Goal: Browse casually: Explore the website without a specific task or goal

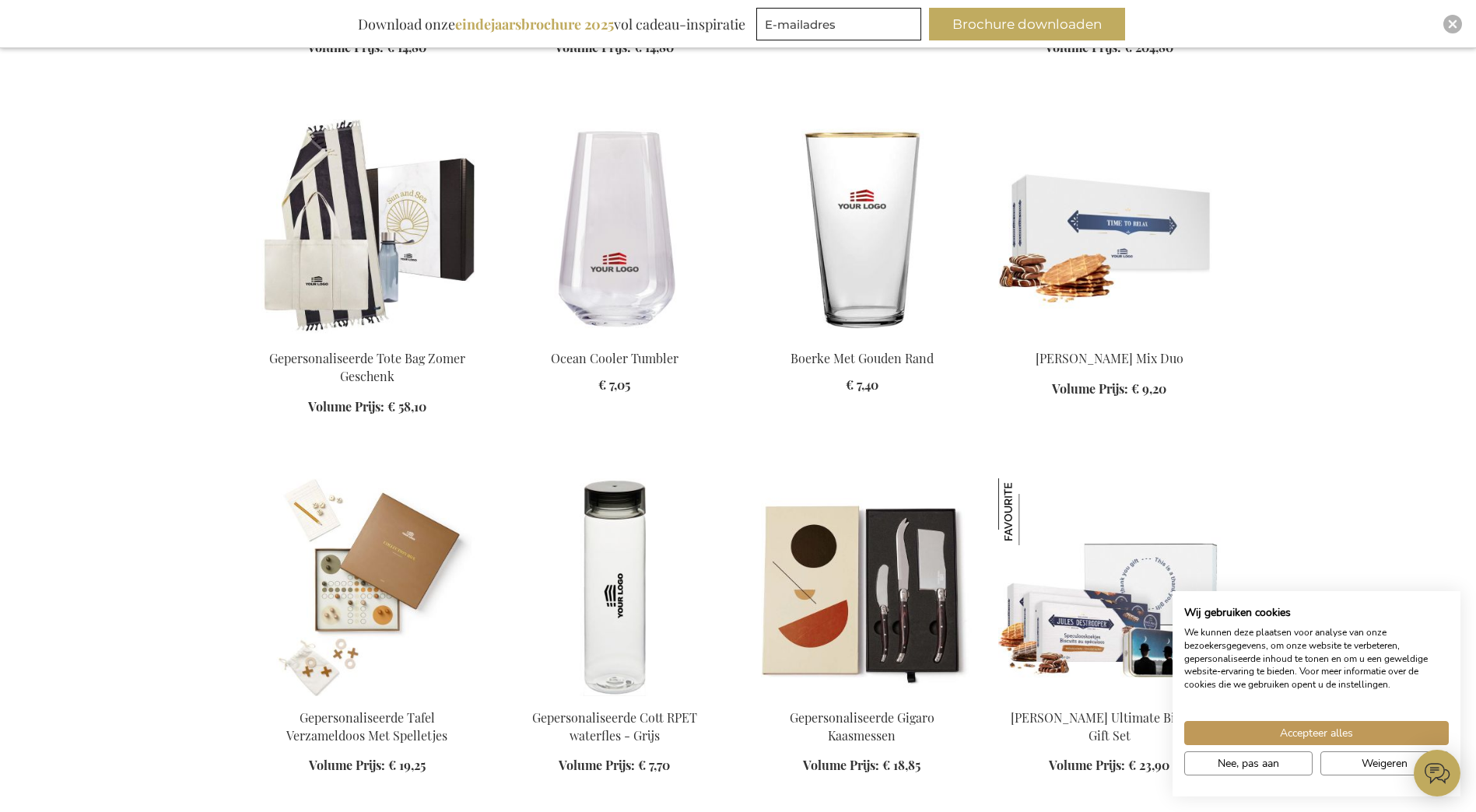
scroll to position [1296, 0]
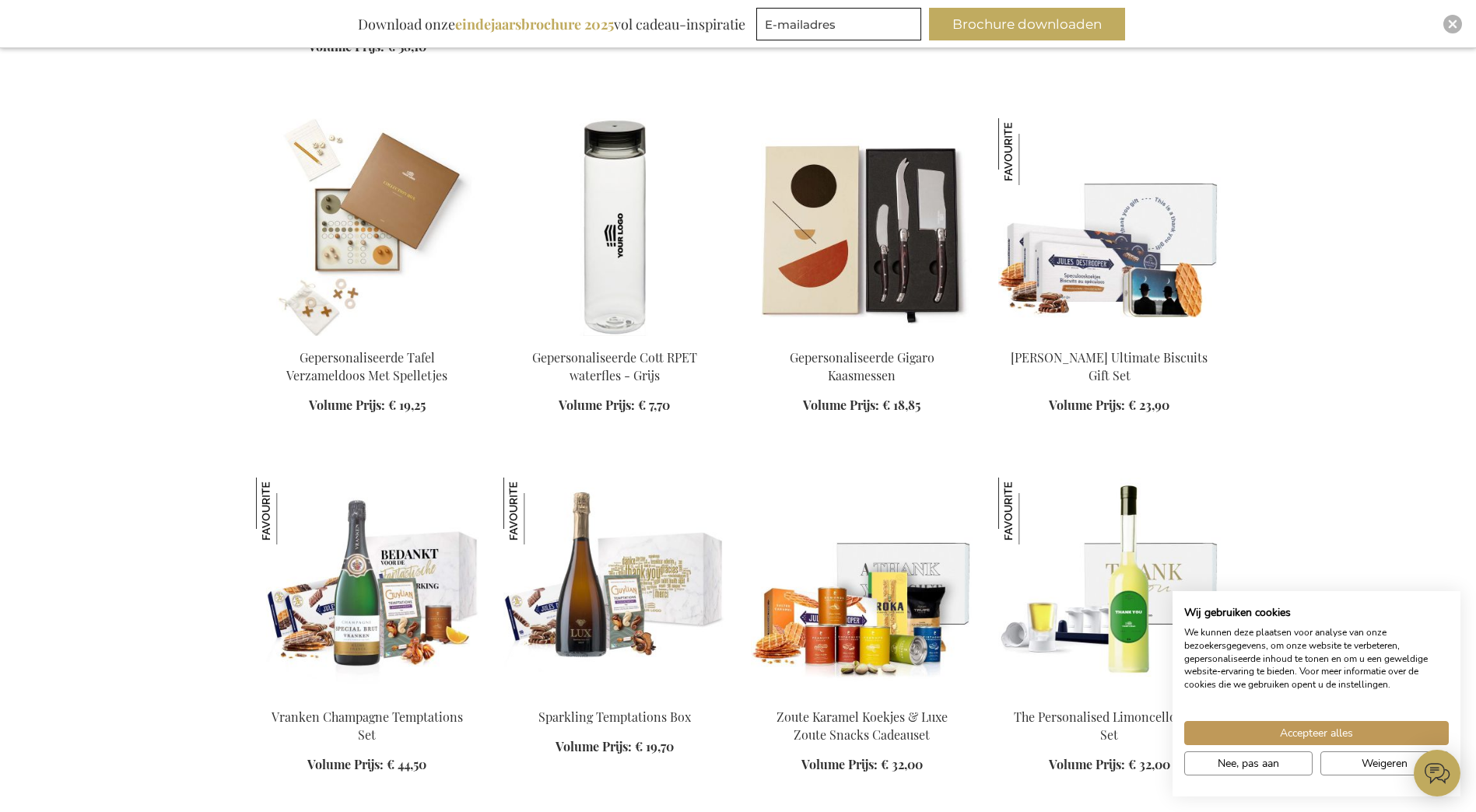
scroll to position [1653, 0]
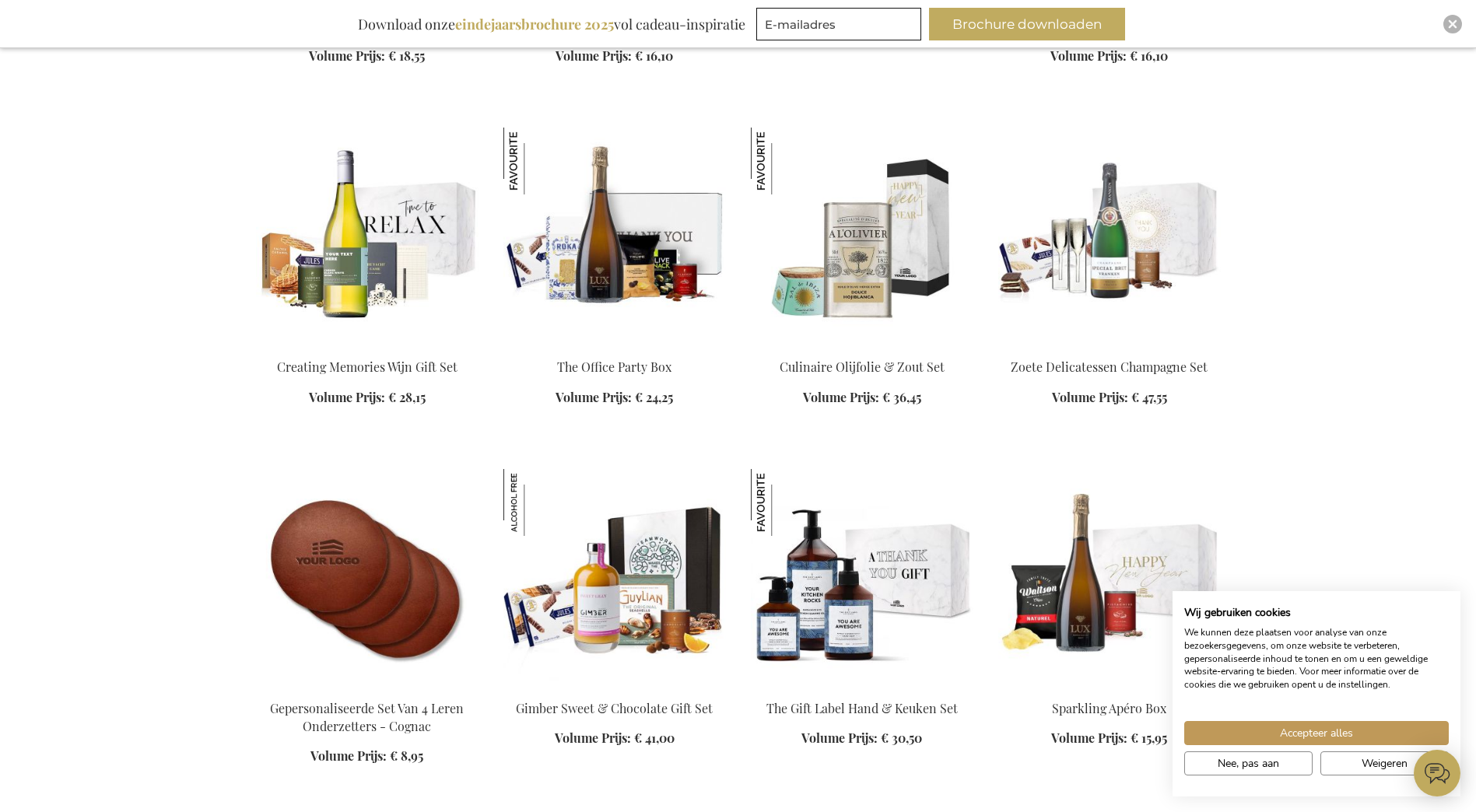
scroll to position [3456, 0]
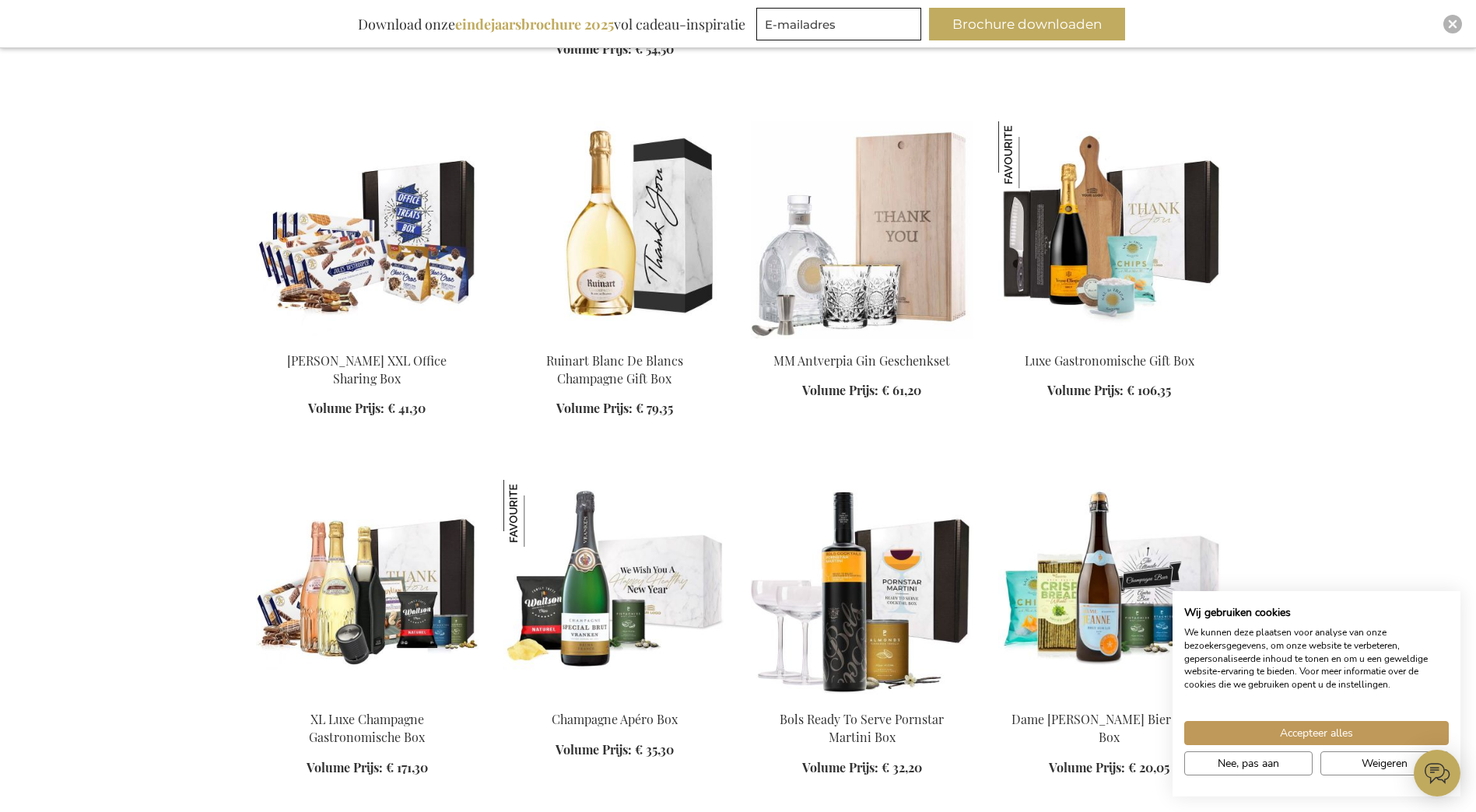
scroll to position [4520, 0]
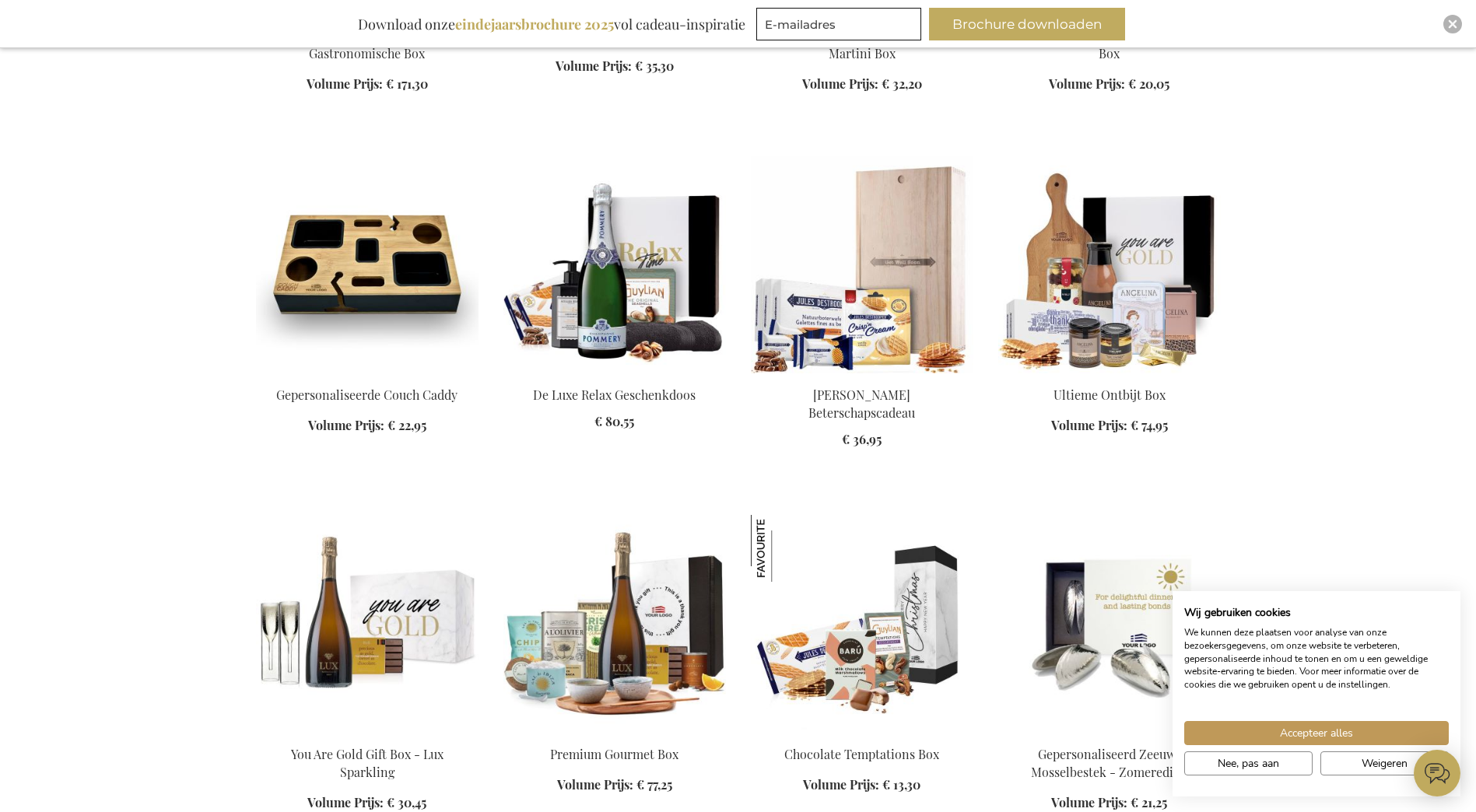
scroll to position [5206, 0]
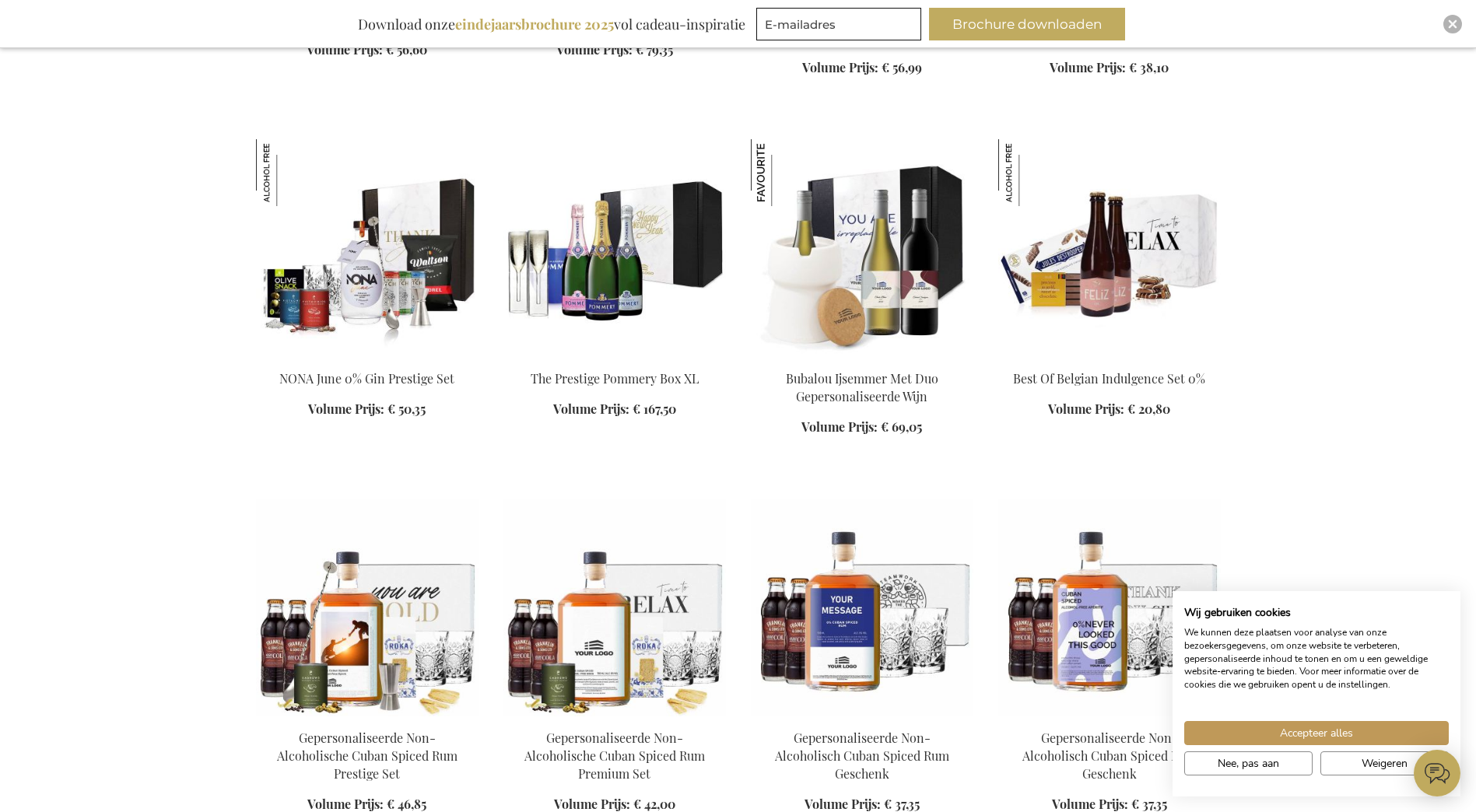
scroll to position [7018, 0]
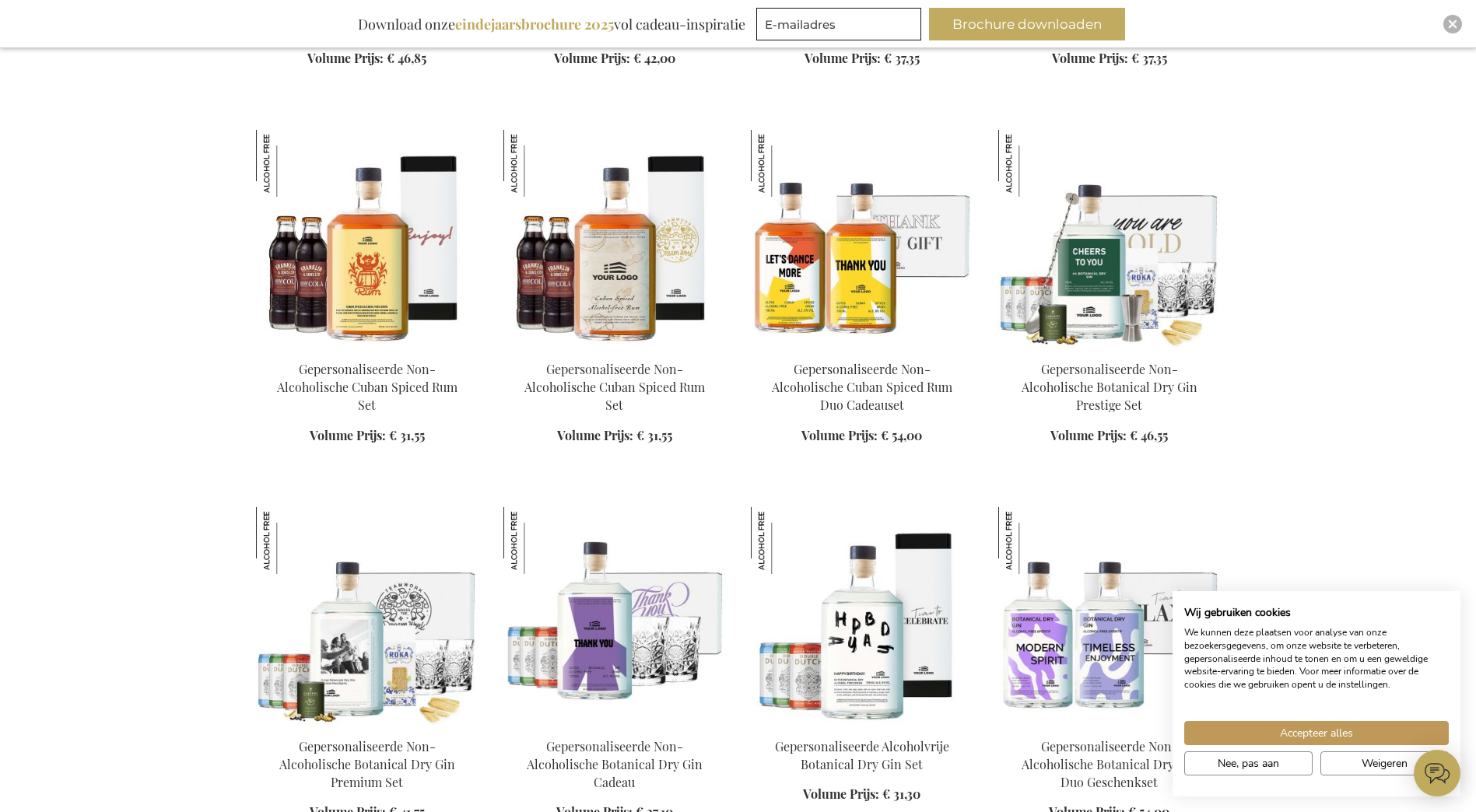
scroll to position [7764, 0]
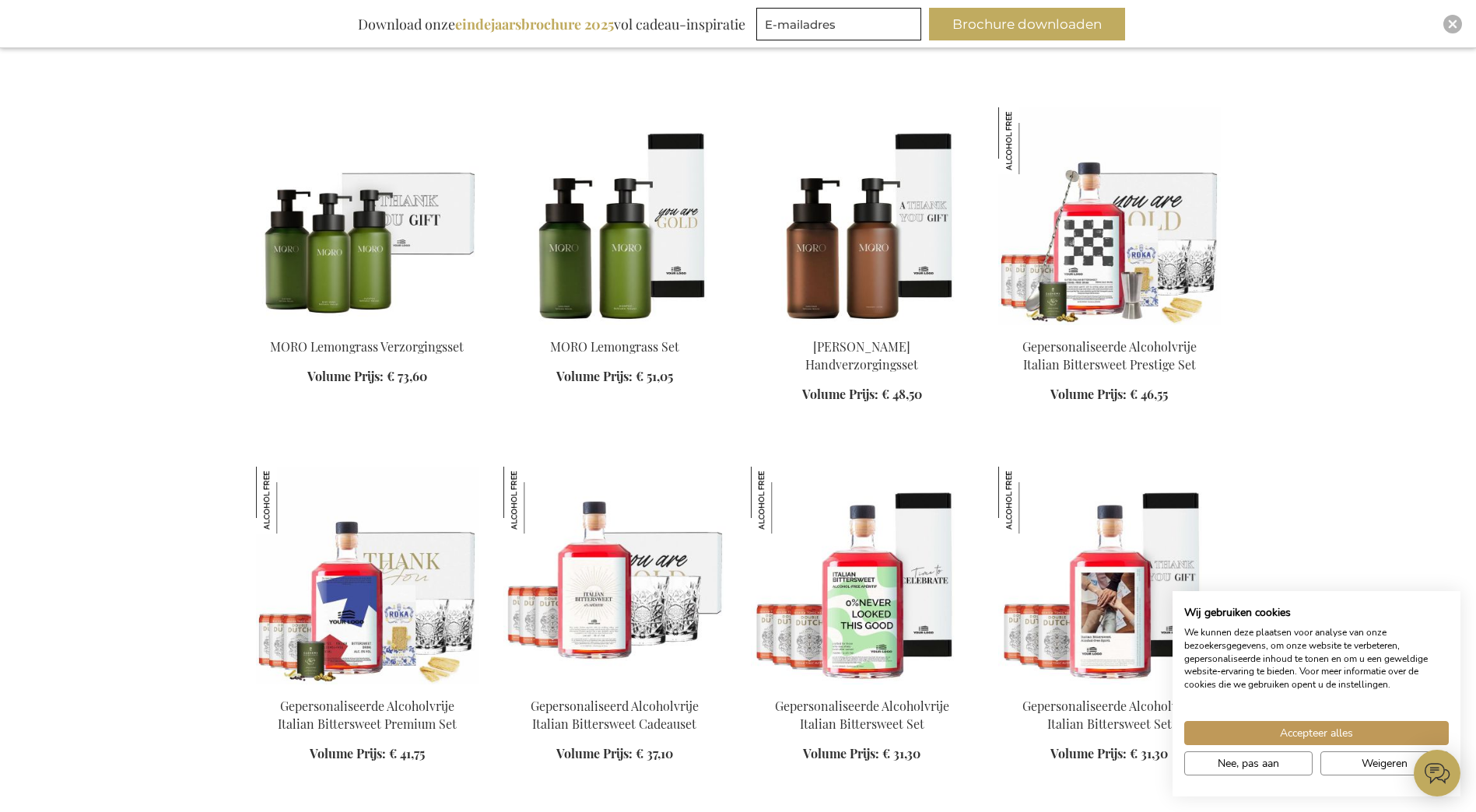
scroll to position [8553, 0]
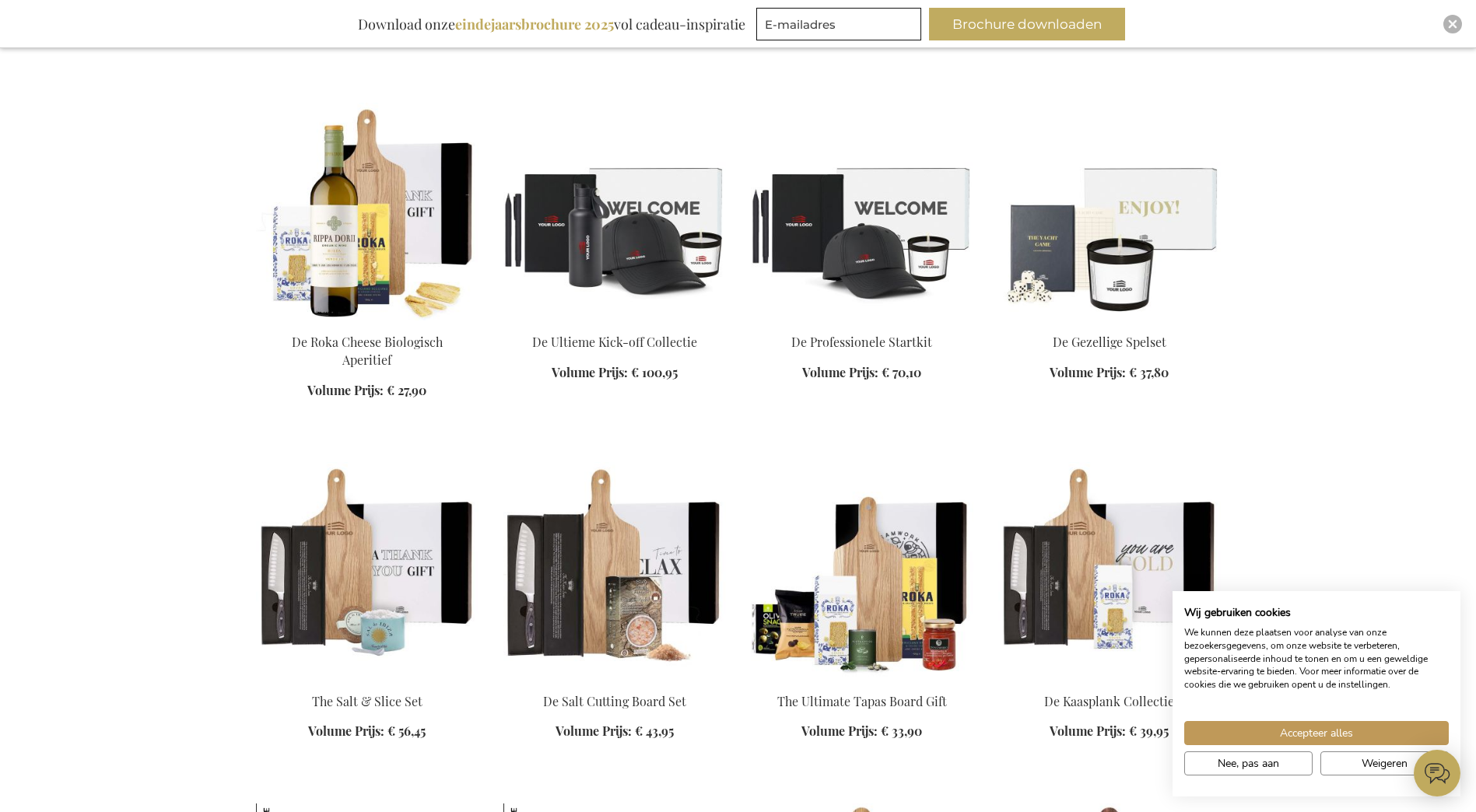
scroll to position [9975, 0]
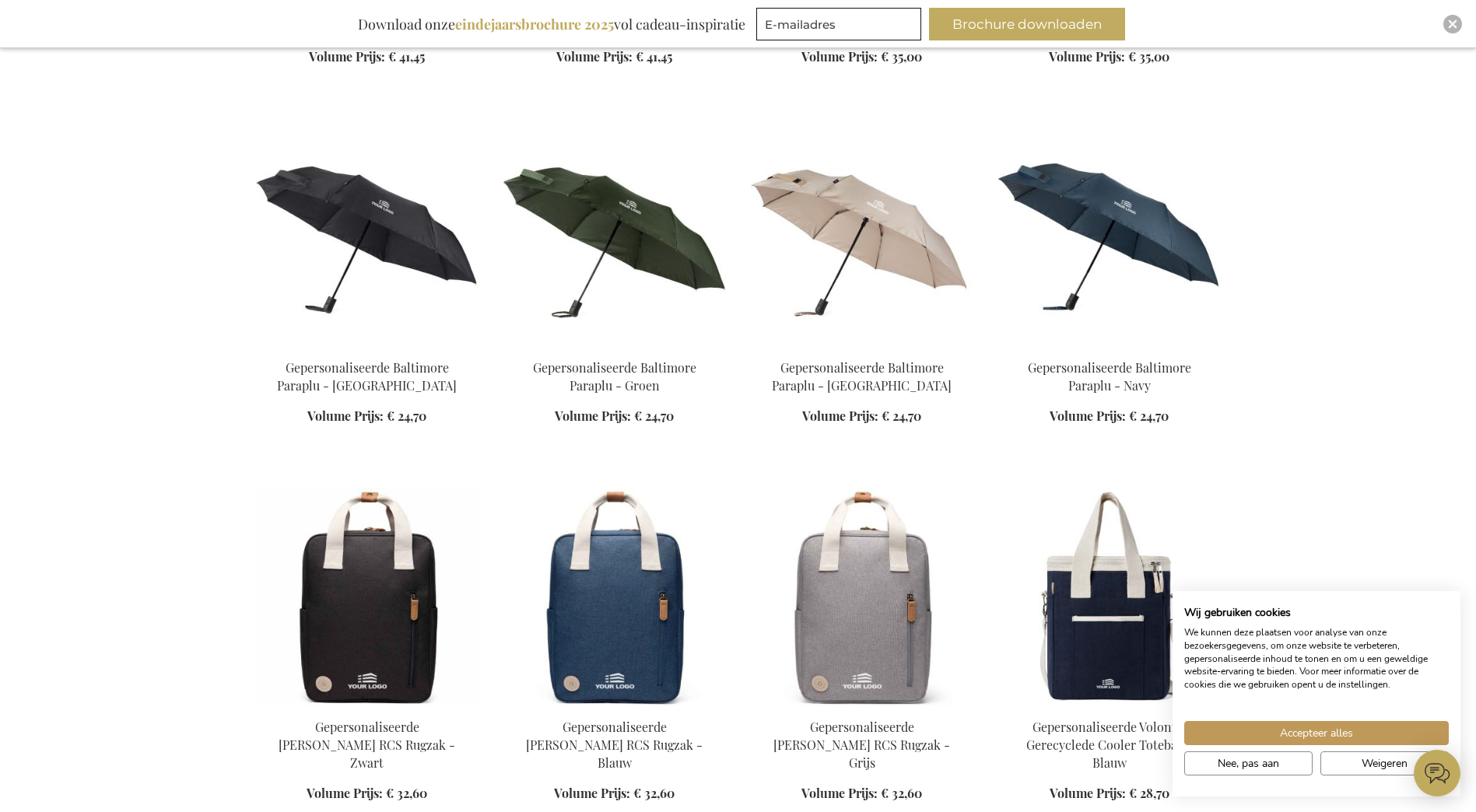
scroll to position [11732, 0]
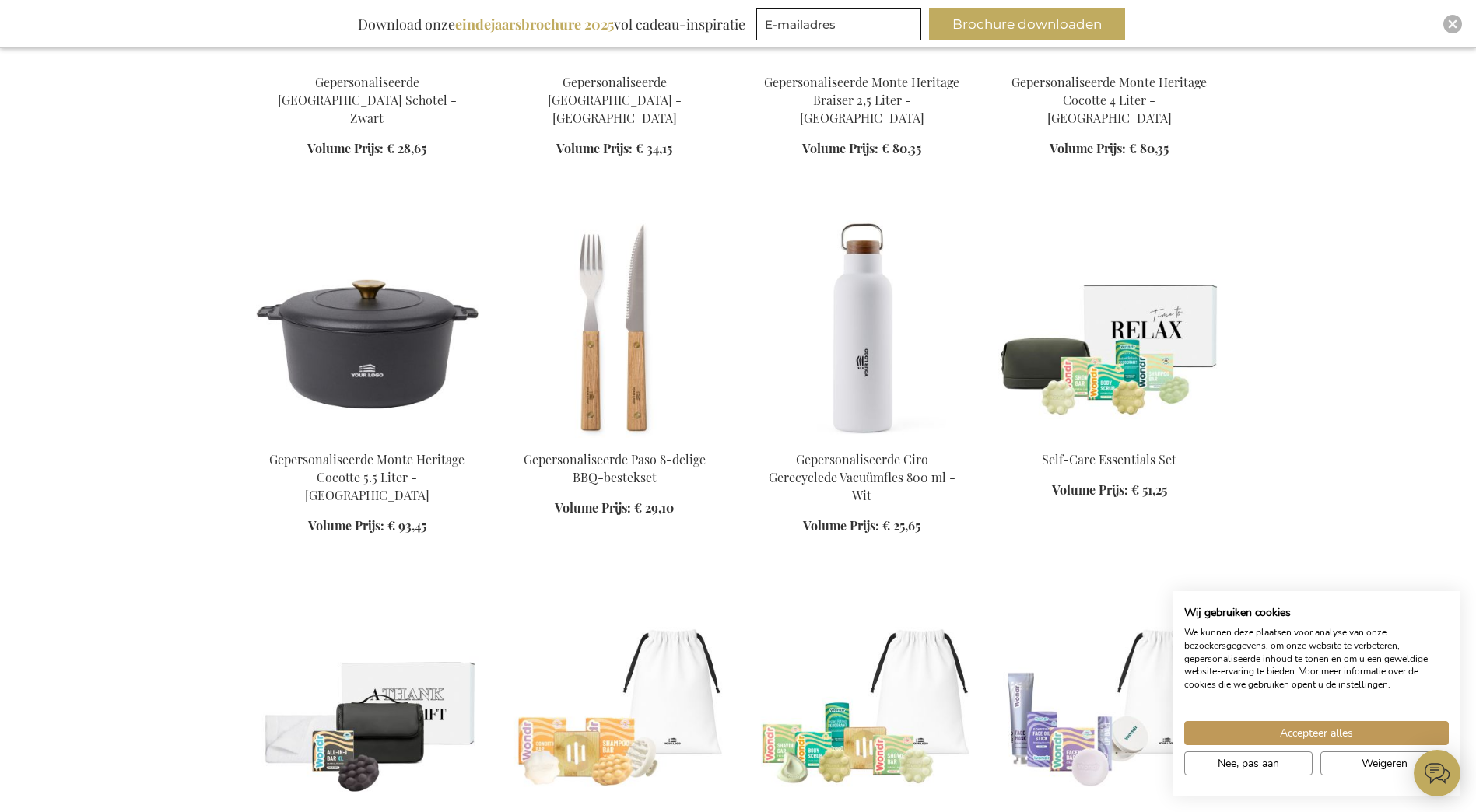
scroll to position [13866, 0]
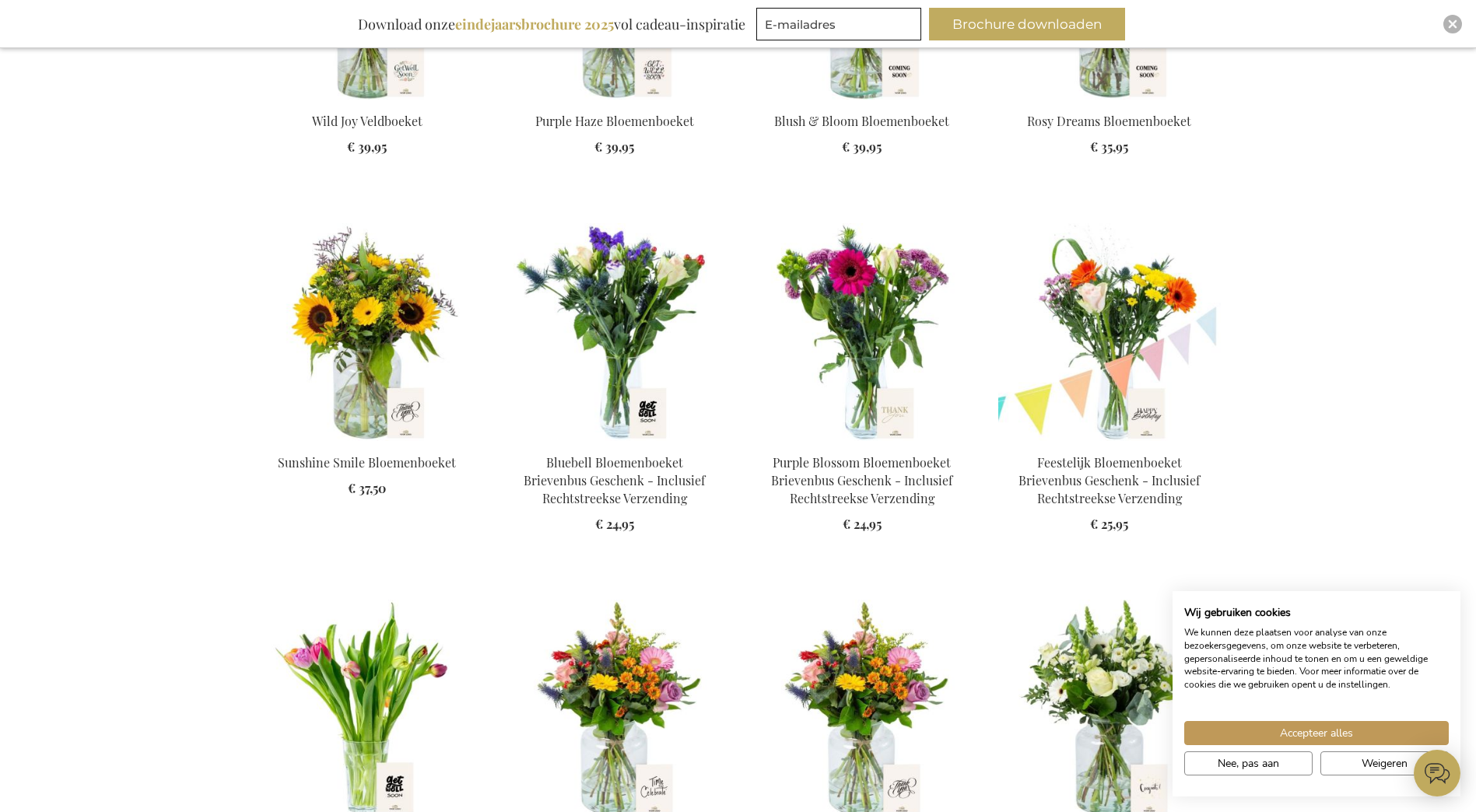
scroll to position [19554, 0]
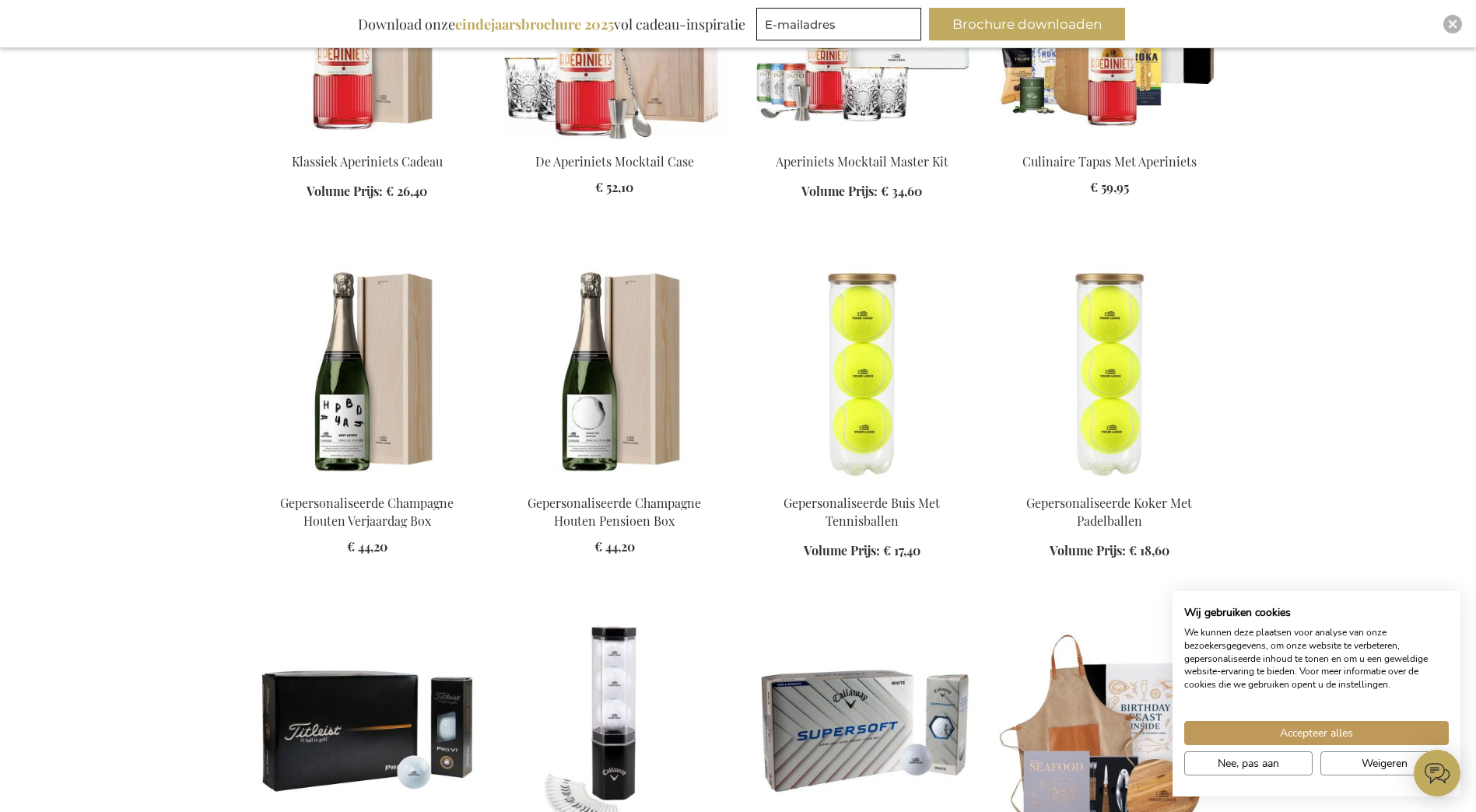
scroll to position [21718, 0]
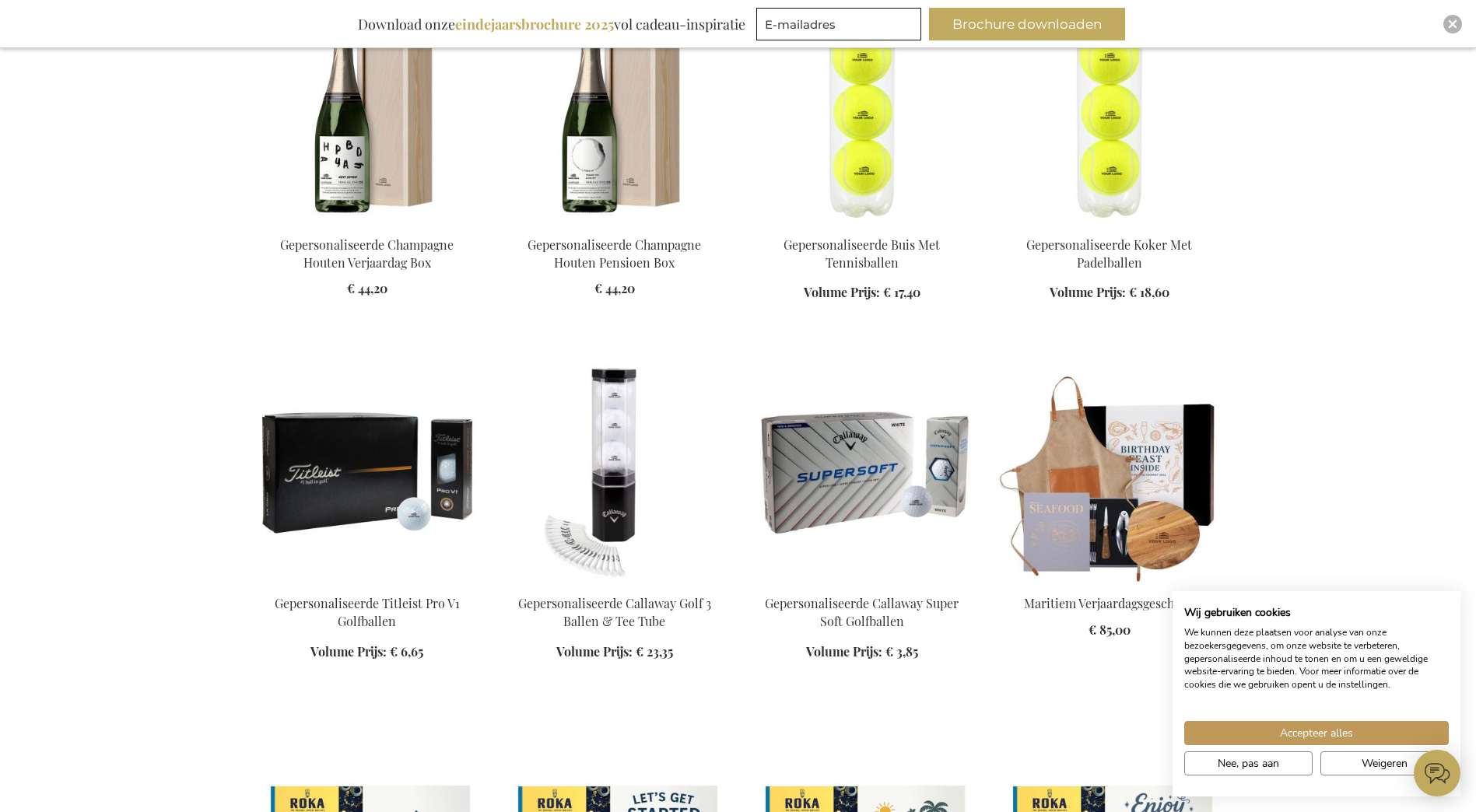
scroll to position [21980, 0]
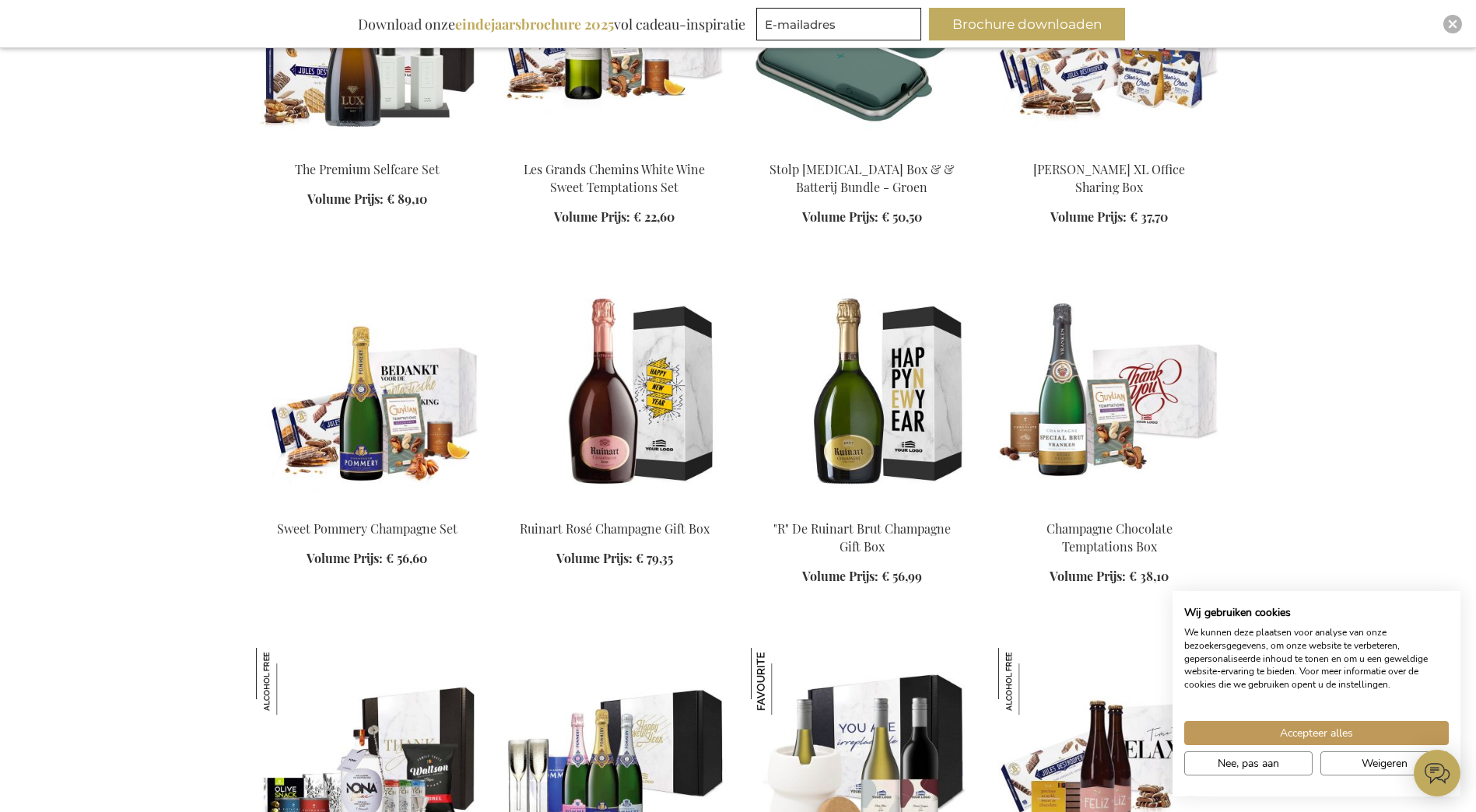
scroll to position [6507, 0]
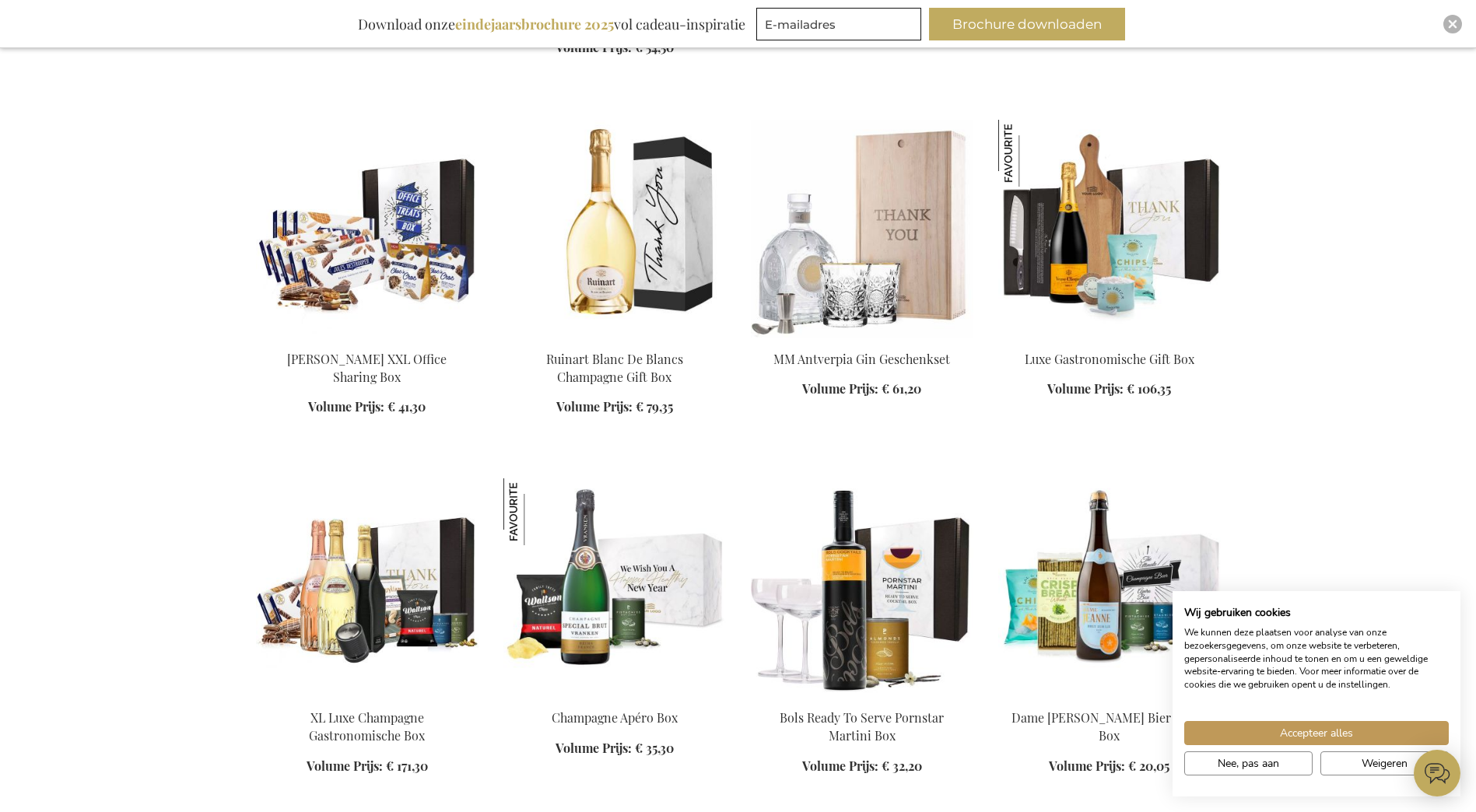
scroll to position [4516, 0]
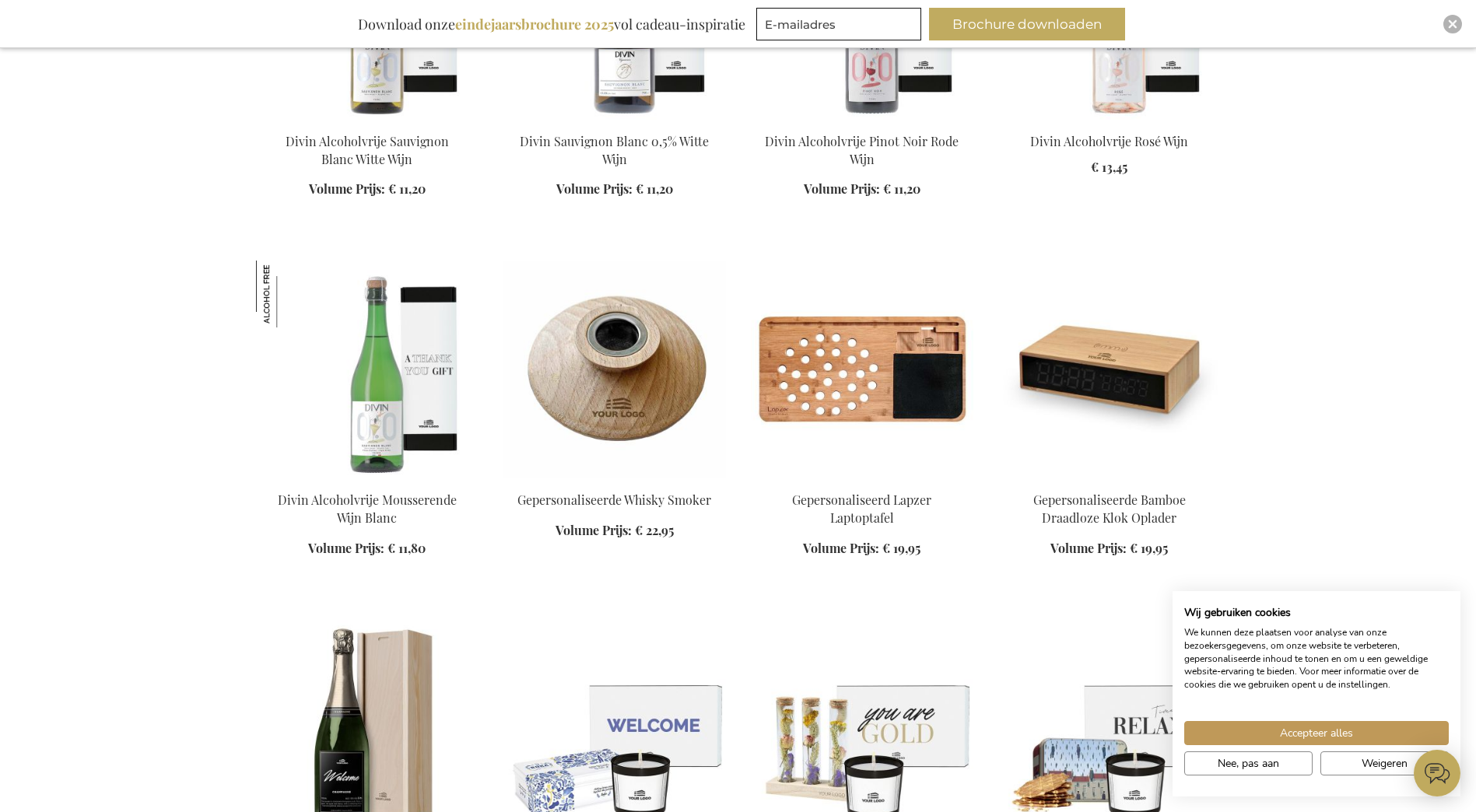
scroll to position [17761, 0]
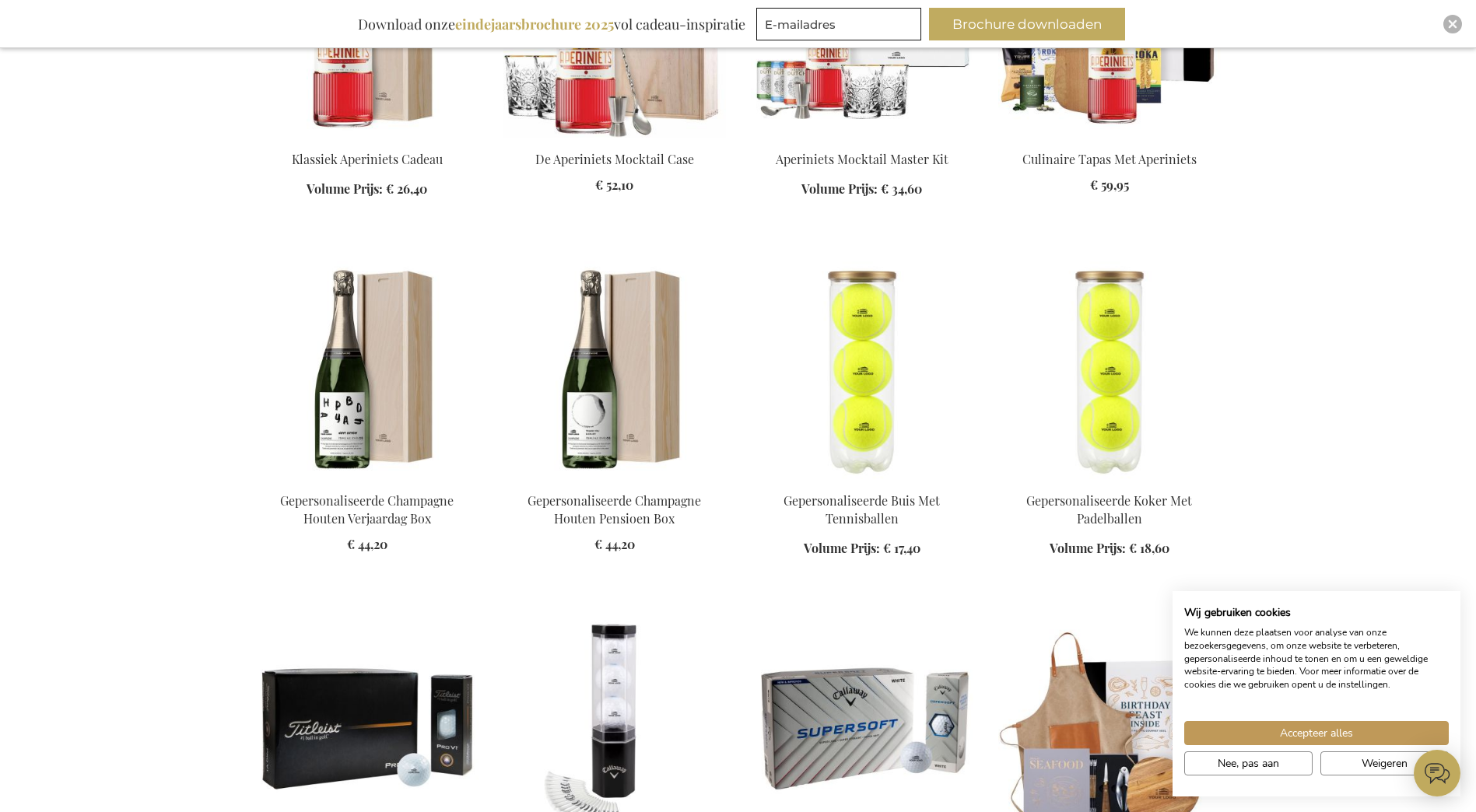
scroll to position [21721, 0]
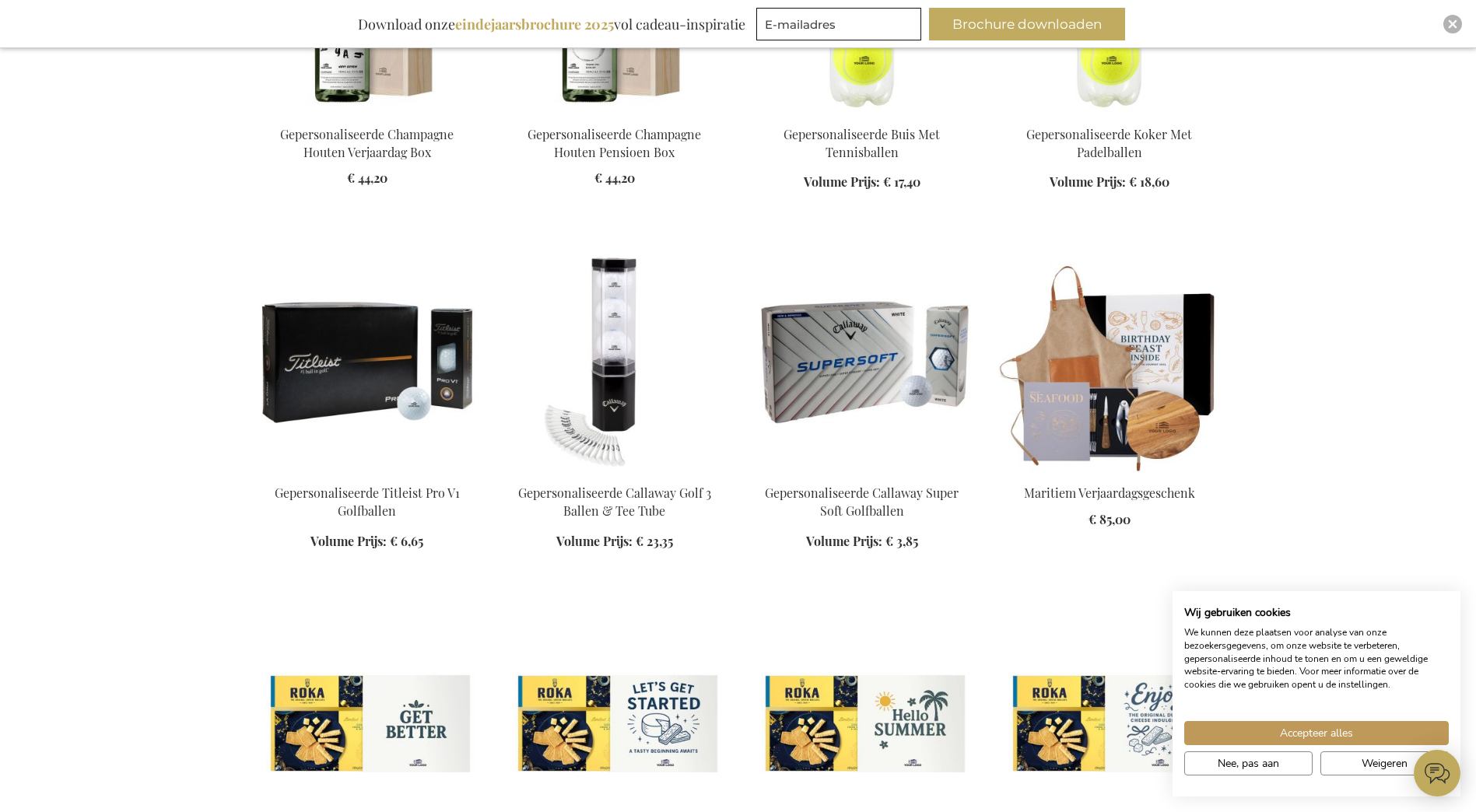
scroll to position [22088, 0]
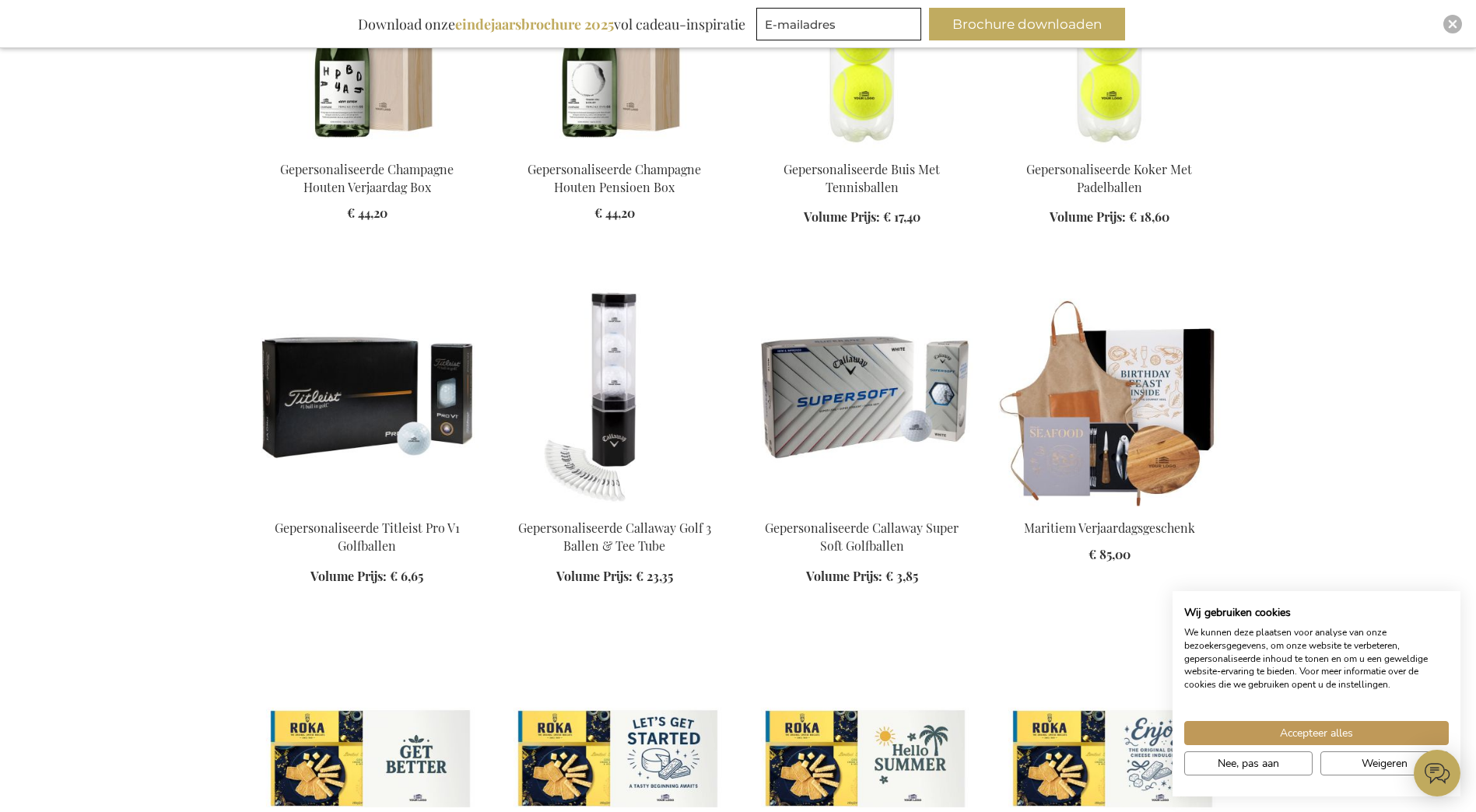
scroll to position [22055, 0]
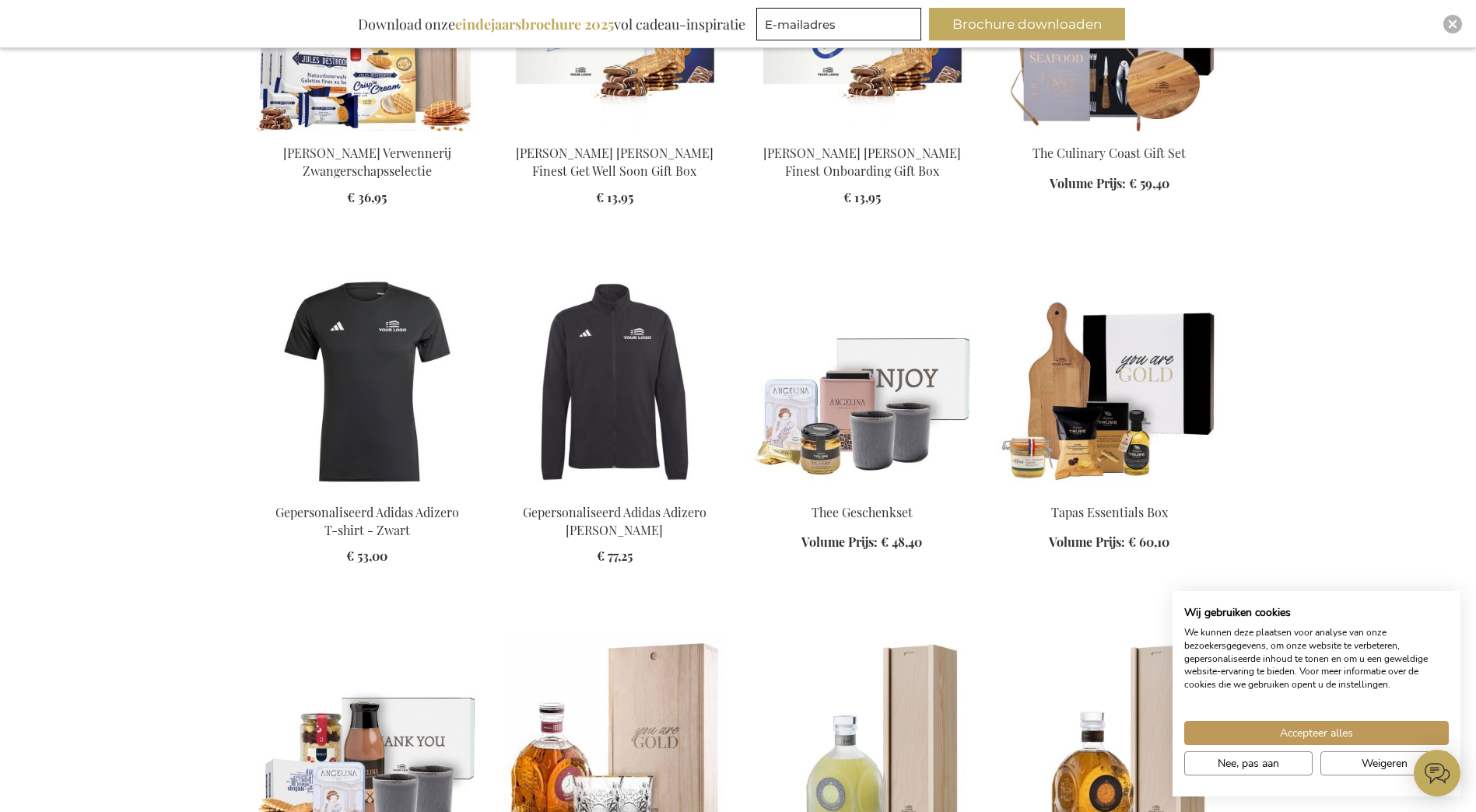
scroll to position [25344, 0]
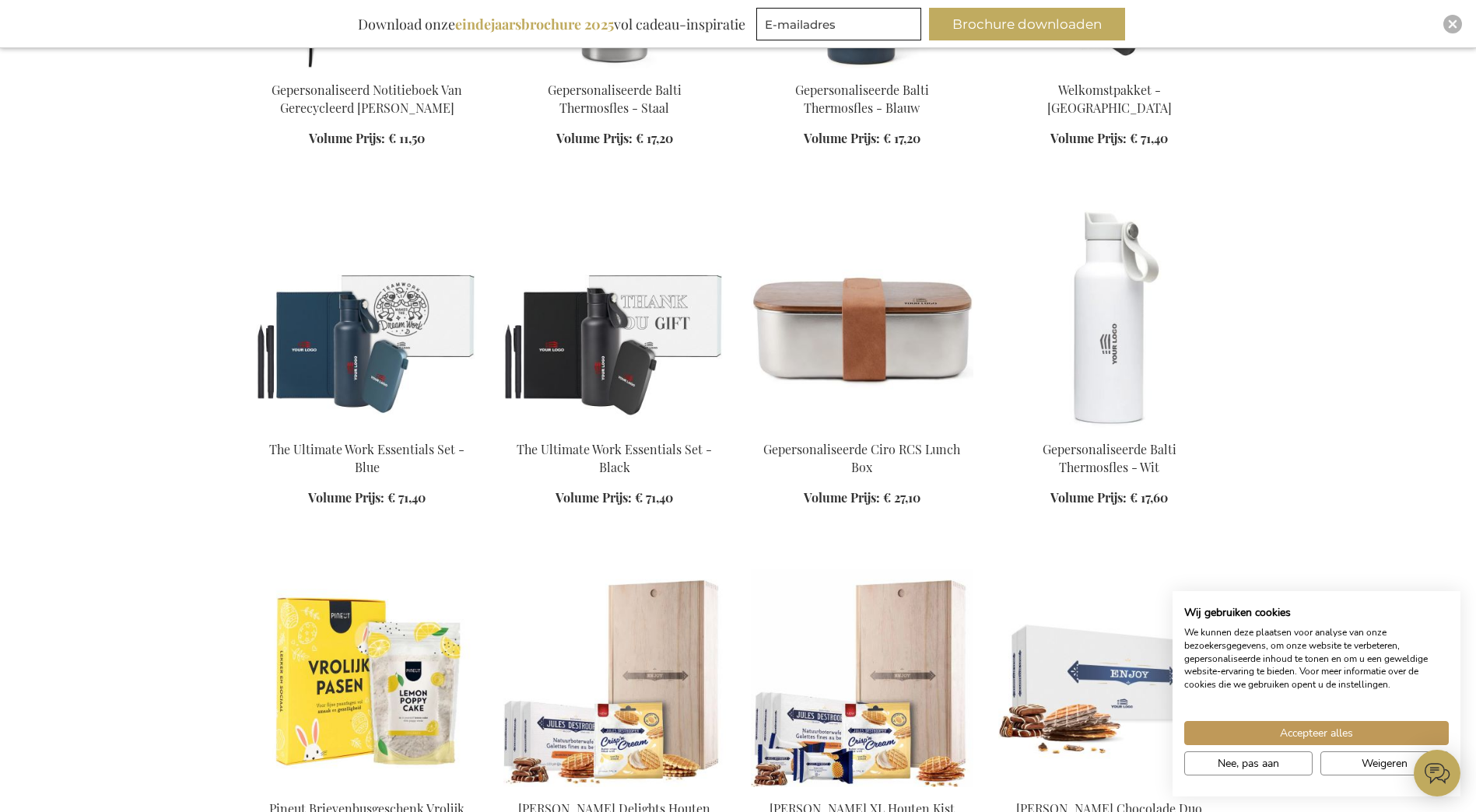
scroll to position [27214, 0]
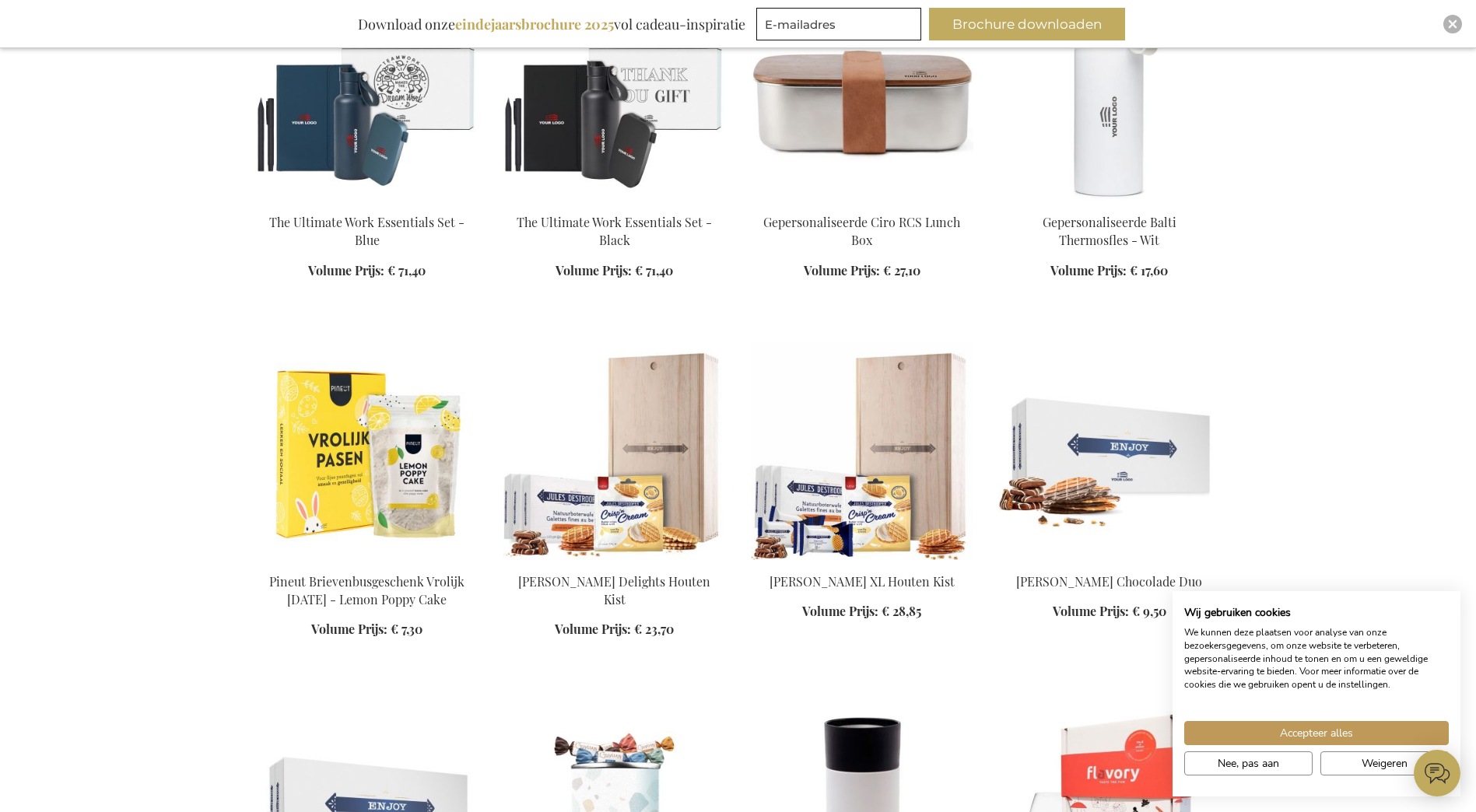
scroll to position [27442, 0]
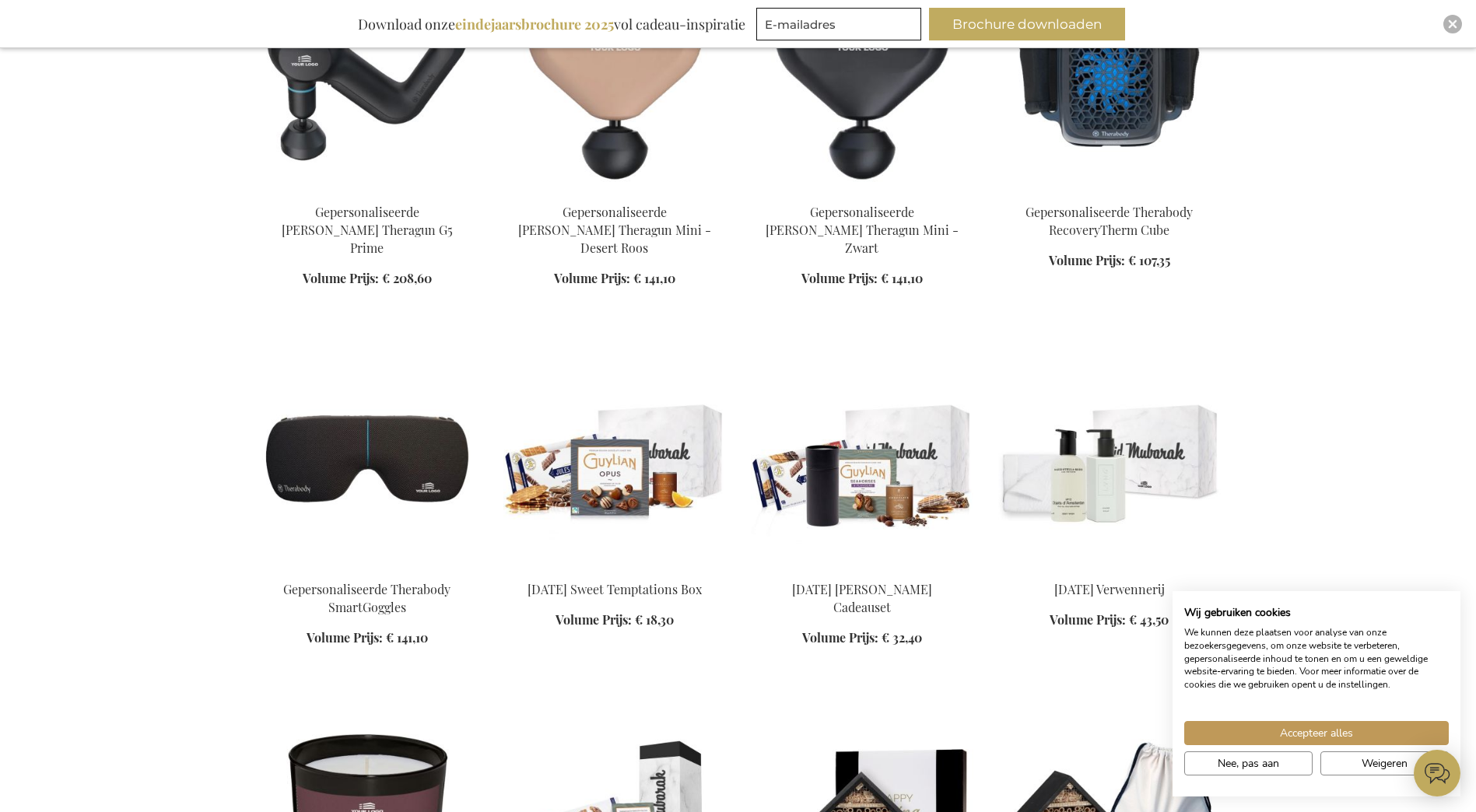
scroll to position [29298, 0]
